Goal: Transaction & Acquisition: Purchase product/service

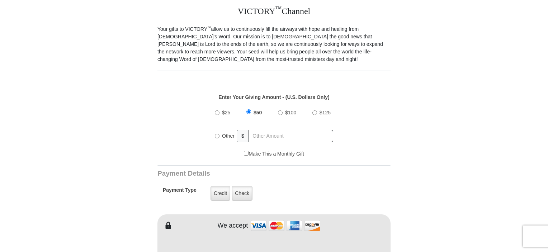
scroll to position [199, 0]
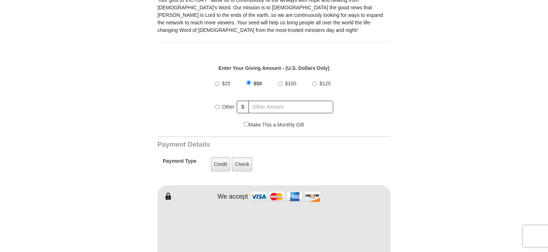
scroll to position [229, 0]
click at [218, 104] on input "Other" at bounding box center [217, 106] width 5 height 5
radio input "true"
click at [179, 140] on h3 "Payment Details" at bounding box center [249, 144] width 183 height 8
click at [288, 100] on input "text" at bounding box center [291, 106] width 84 height 13
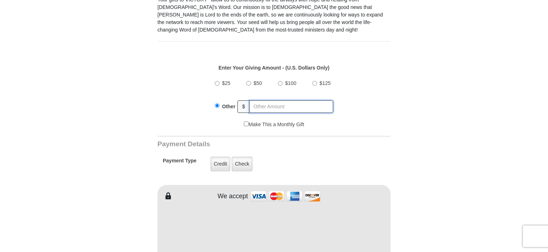
click at [288, 100] on input "text" at bounding box center [291, 106] width 84 height 13
type input "11"
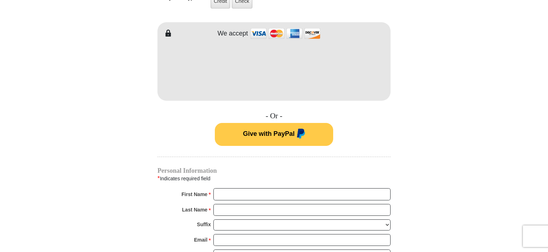
scroll to position [392, 0]
click at [258, 188] on input "First Name *" at bounding box center [301, 194] width 177 height 12
type input "[PERSON_NAME] & [PERSON_NAME]"
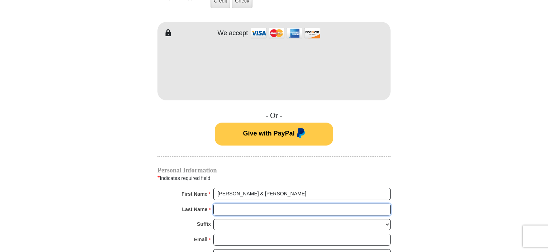
type input "[PERSON_NAME]"
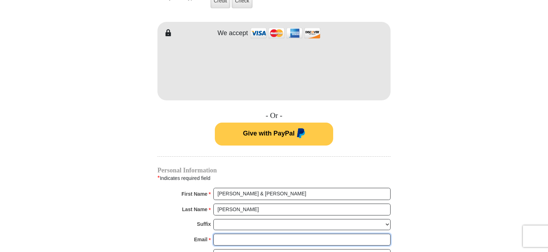
type input "[EMAIL_ADDRESS][DOMAIN_NAME]"
type input "[STREET_ADDRESS][PERSON_NAME]"
type input "GREEN"
select select "OH"
type input "44685-7712"
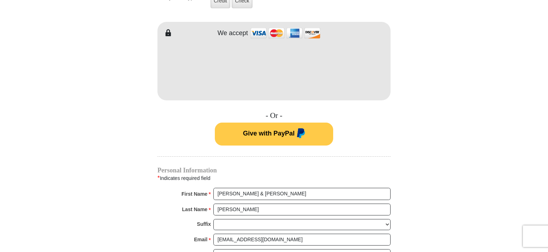
type input "3308261582"
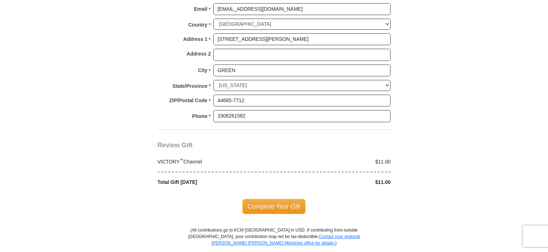
scroll to position [616, 0]
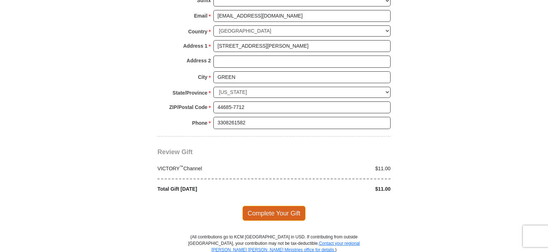
click at [262, 206] on span "Complete Your Gift" at bounding box center [275, 213] width 64 height 15
